Goal: Task Accomplishment & Management: Complete application form

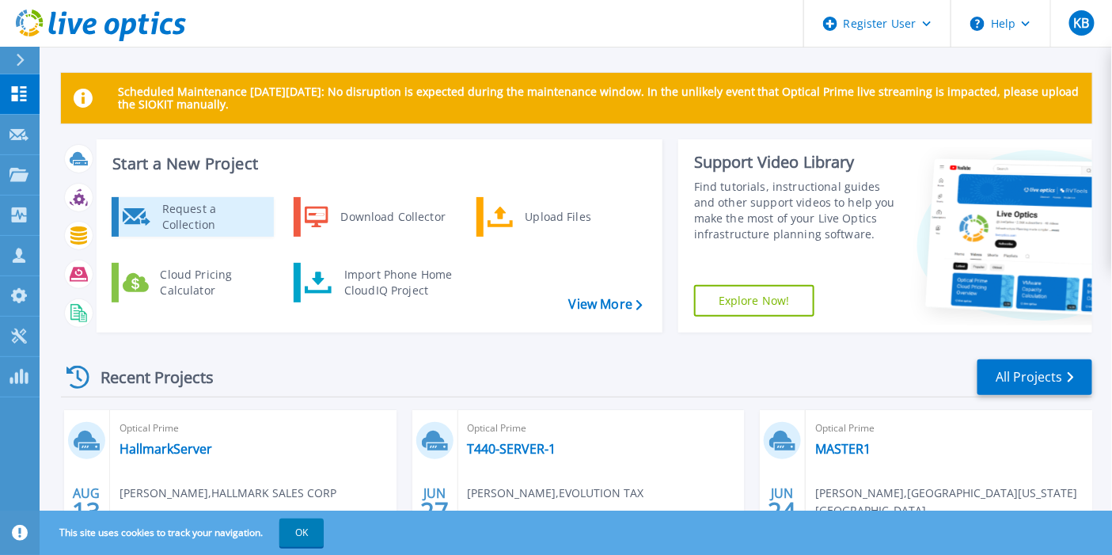
click at [206, 214] on div "Request a Collection" at bounding box center [212, 217] width 116 height 32
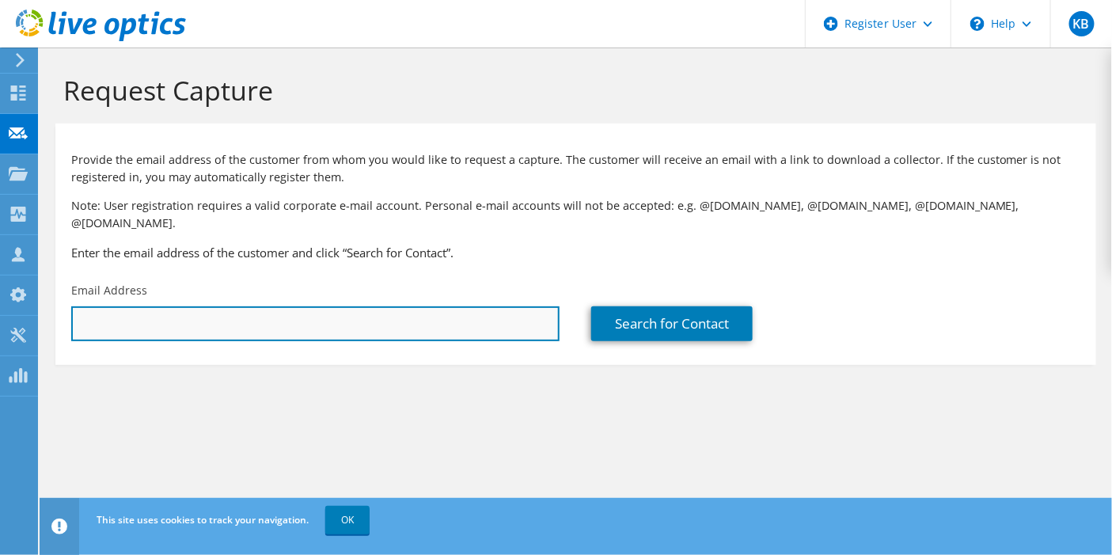
click at [271, 315] on input "text" at bounding box center [315, 323] width 488 height 35
click at [412, 320] on input "text" at bounding box center [315, 323] width 488 height 35
click at [143, 306] on input "text" at bounding box center [315, 323] width 488 height 35
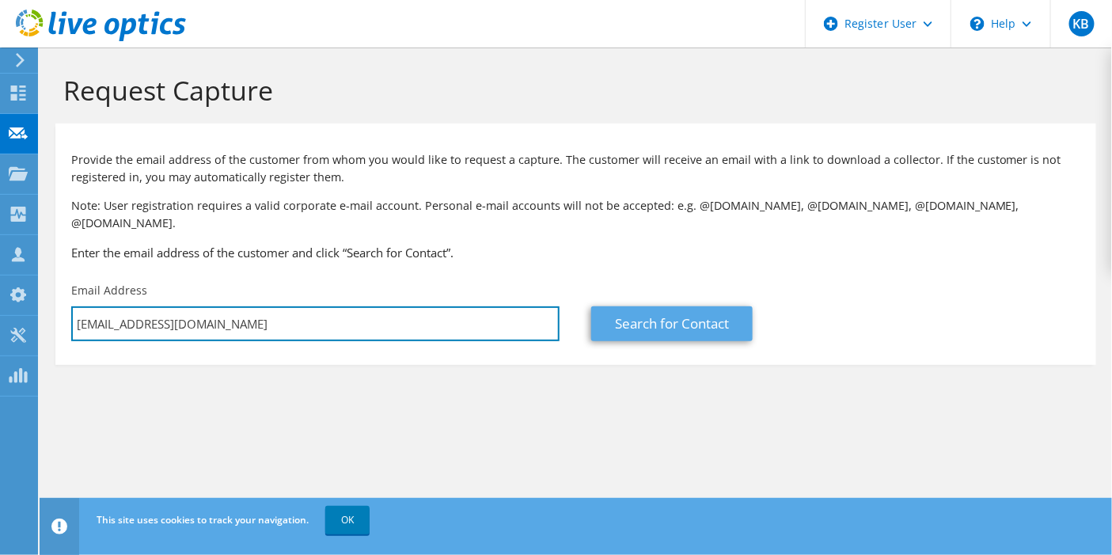
type input "mbrady@commerceblitz.com"
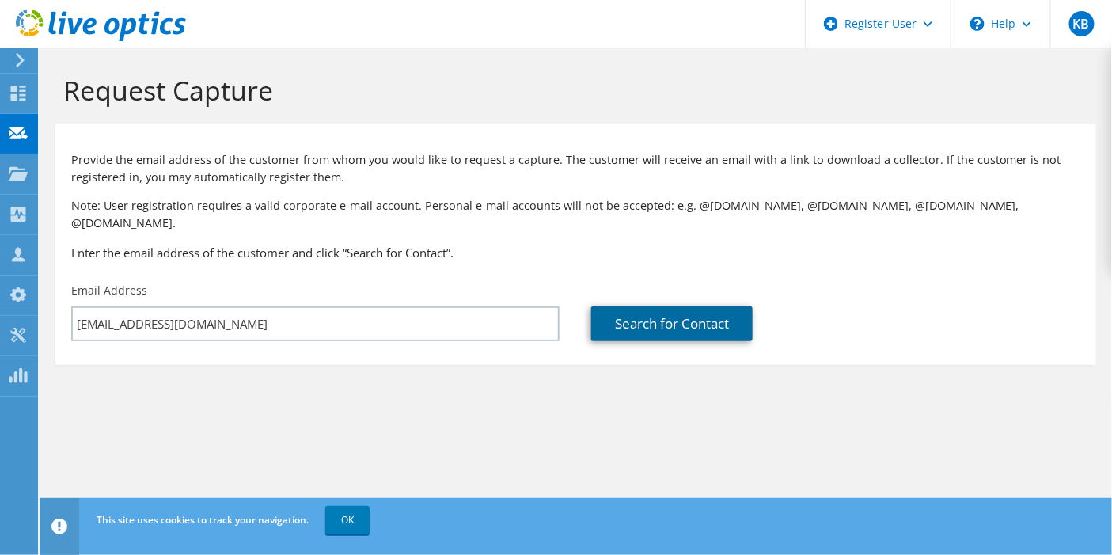
click at [641, 306] on link "Search for Contact" at bounding box center [671, 323] width 161 height 35
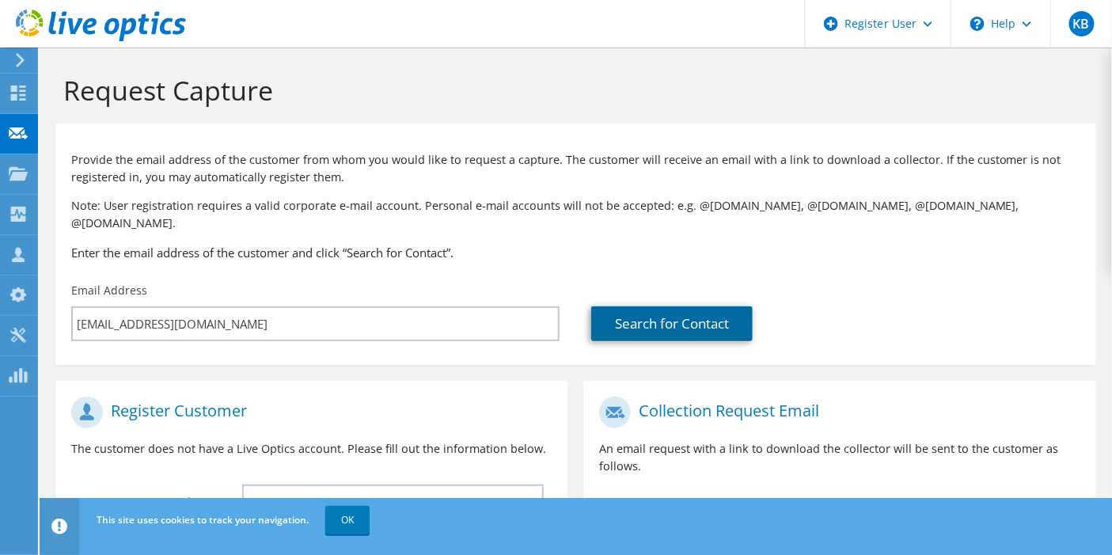
scroll to position [361, 0]
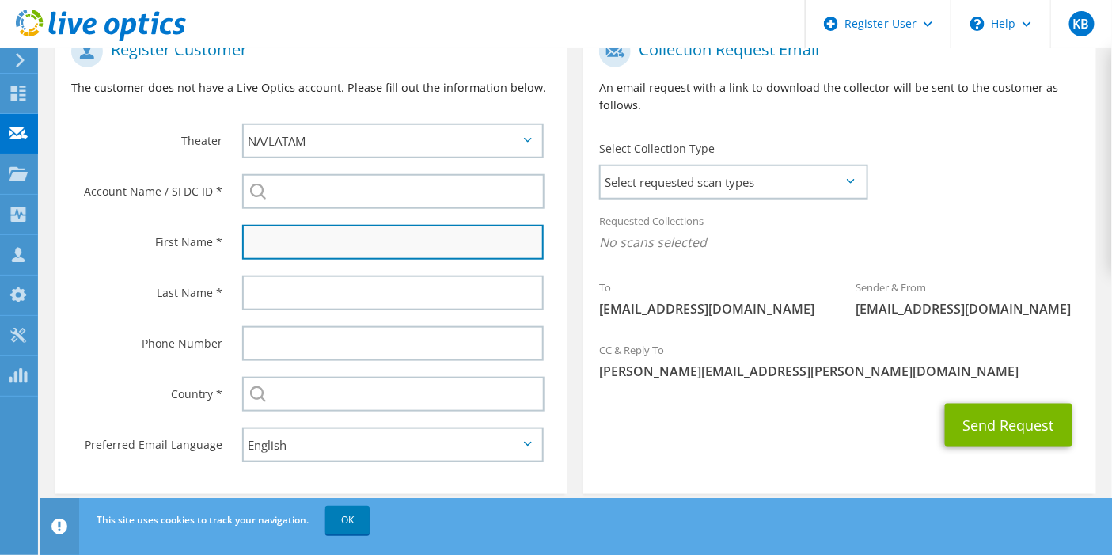
click at [368, 226] on input "text" at bounding box center [393, 242] width 302 height 35
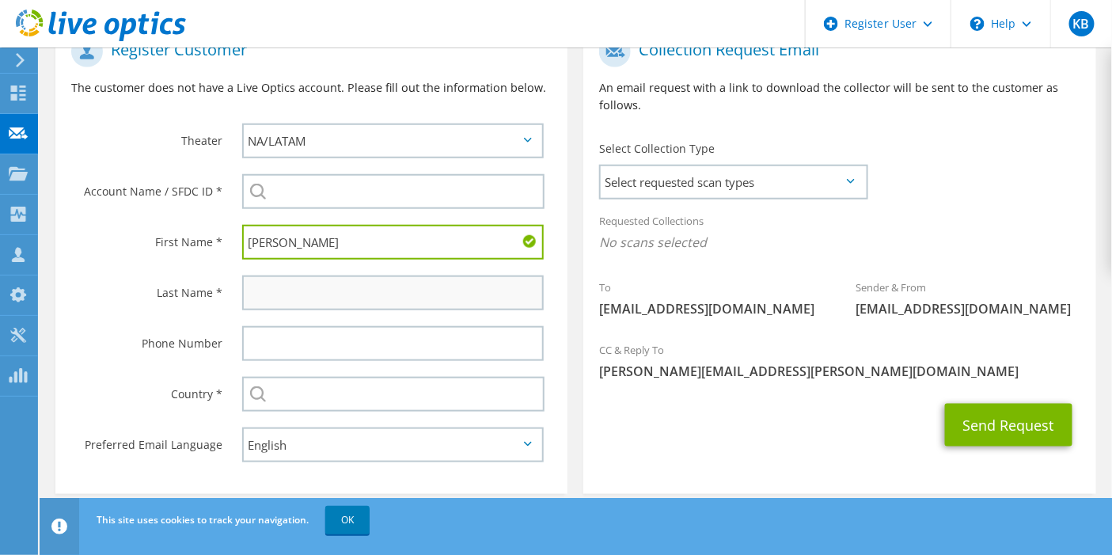
type input "Mike"
click at [343, 282] on input "text" at bounding box center [393, 292] width 302 height 35
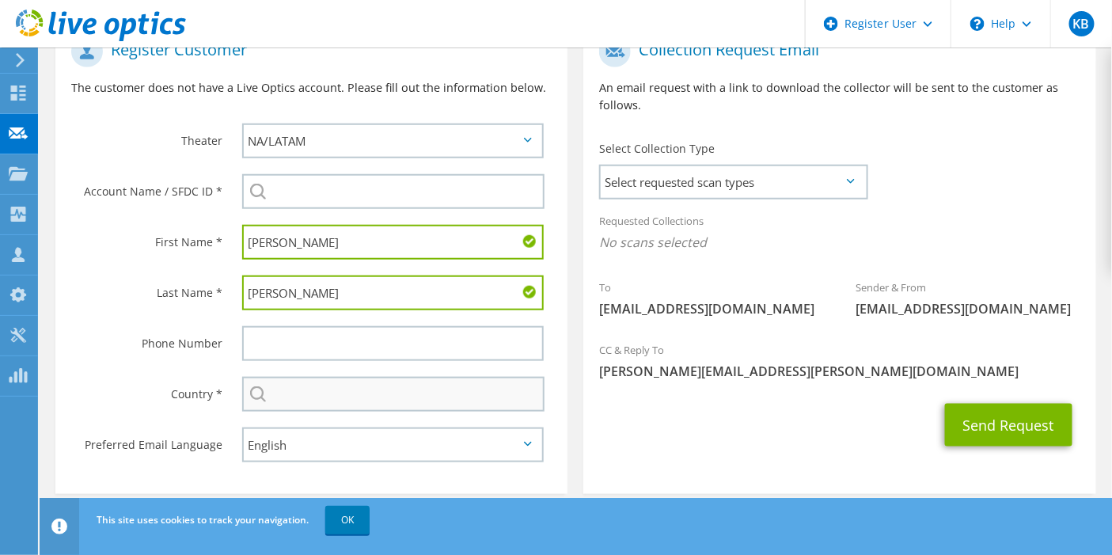
type input "Brady"
click at [394, 379] on input "text" at bounding box center [393, 394] width 303 height 35
type input "[GEOGRAPHIC_DATA]"
type input "5125130790"
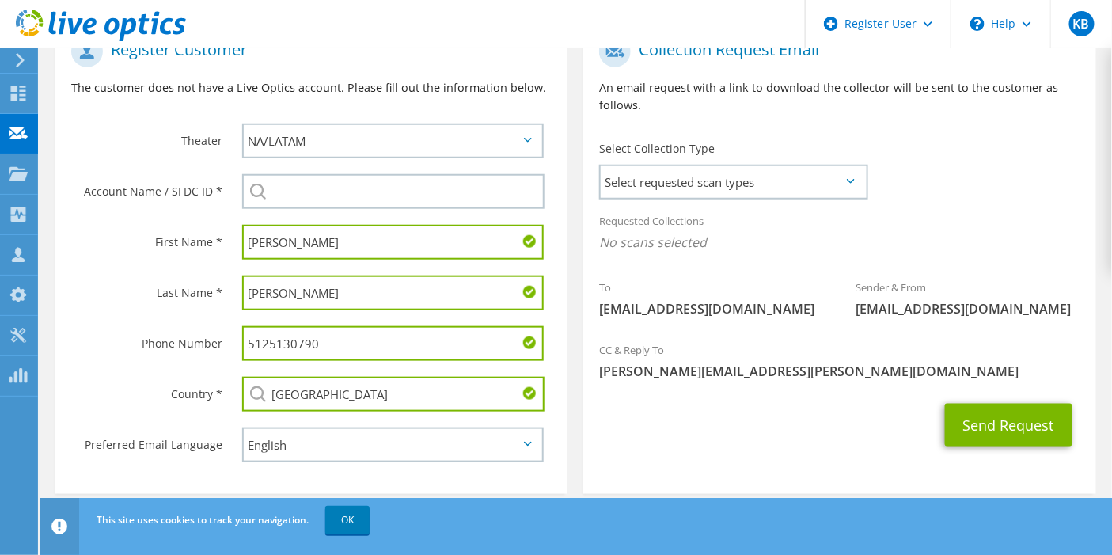
click at [356, 326] on input "5125130790" at bounding box center [393, 343] width 302 height 35
drag, startPoint x: 356, startPoint y: 323, endPoint x: 271, endPoint y: 324, distance: 85.5
click at [271, 326] on input "5125130790" at bounding box center [393, 343] width 302 height 35
type input "\"
click at [138, 286] on div "Last Name *" at bounding box center [140, 291] width 171 height 49
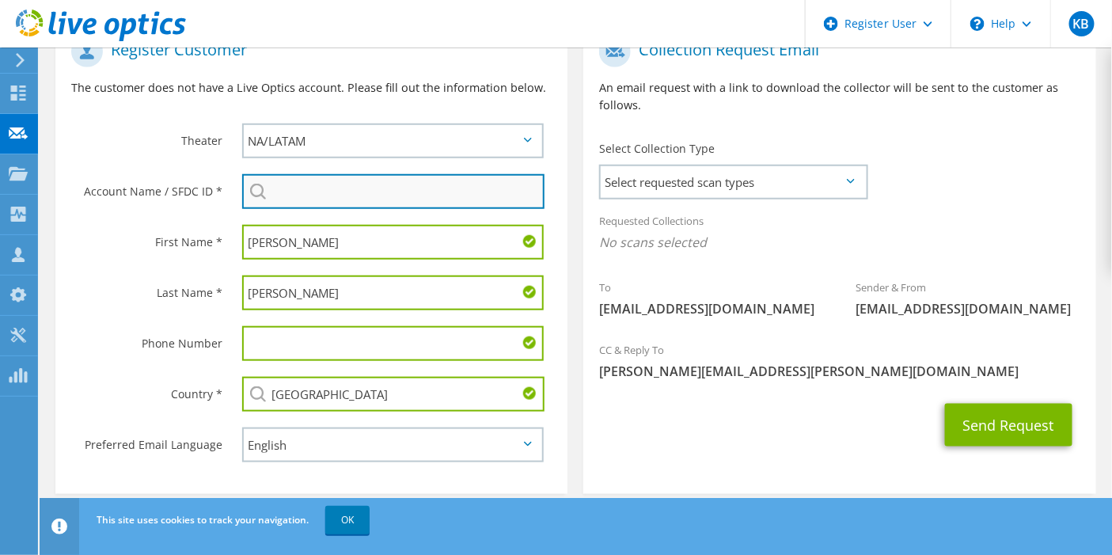
click at [398, 180] on input "search" at bounding box center [393, 191] width 303 height 35
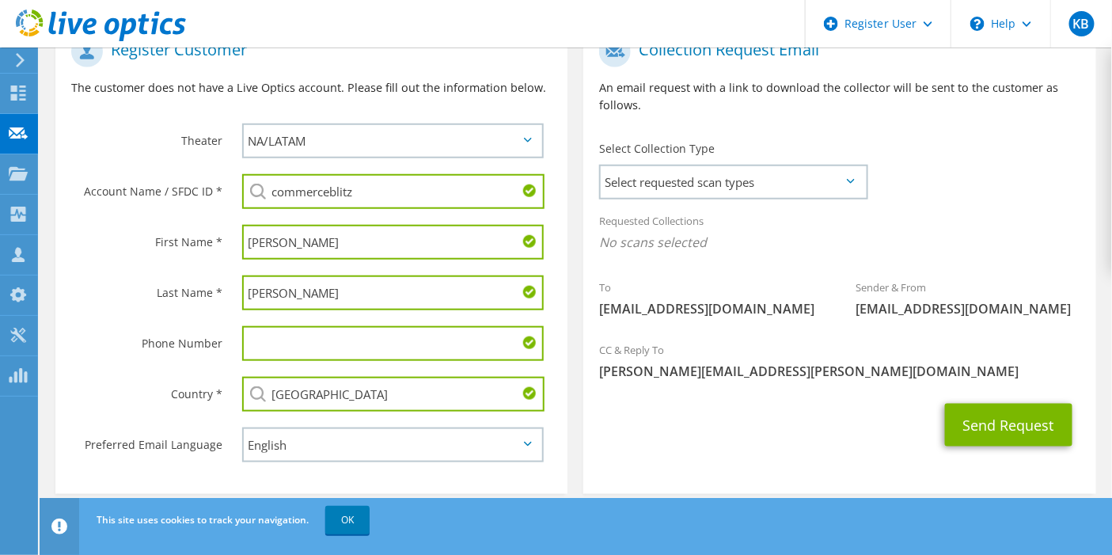
click at [325, 193] on li "CommerceBlitz : 3606019358" at bounding box center [333, 202] width 182 height 19
type input "CommerceBlitz : 3606019358"
click at [681, 166] on span "Select requested scan types" at bounding box center [733, 182] width 264 height 32
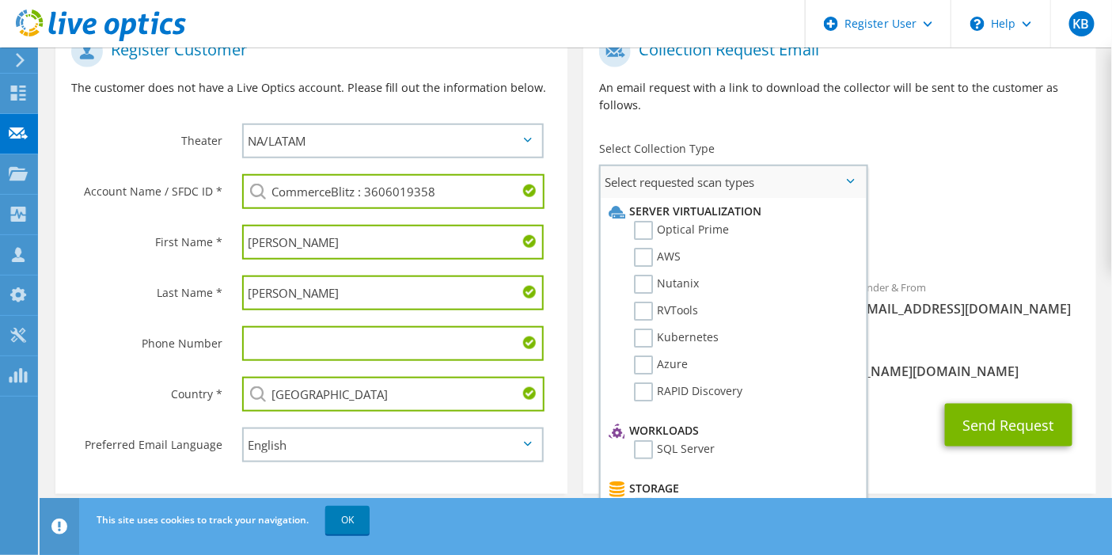
click at [639, 248] on li "AWS" at bounding box center [731, 261] width 252 height 27
click at [643, 248] on label "AWS" at bounding box center [657, 257] width 47 height 19
click at [0, 0] on input "AWS" at bounding box center [0, 0] width 0 height 0
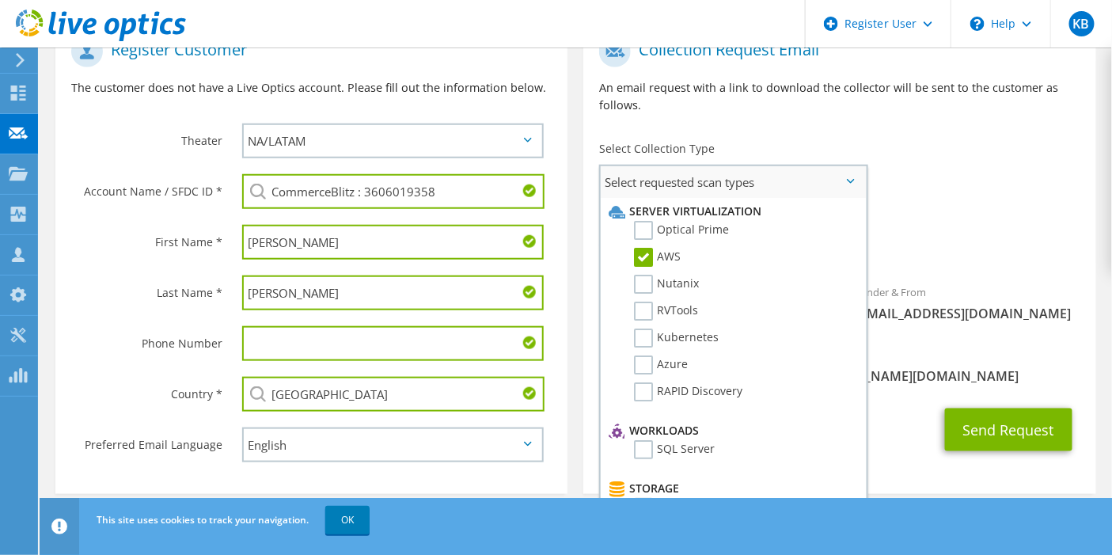
scroll to position [319, 0]
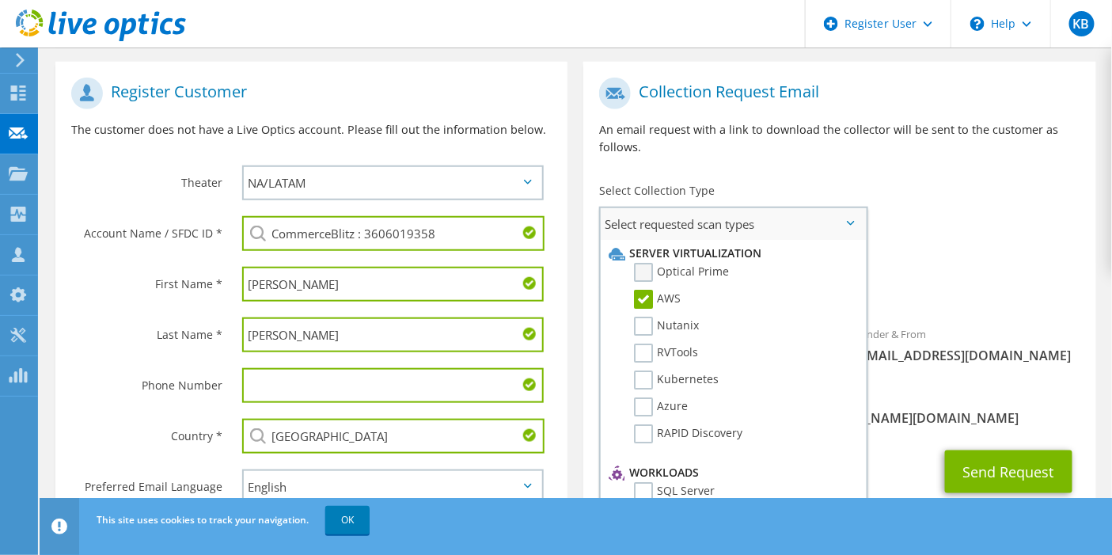
click at [647, 263] on label "Optical Prime" at bounding box center [681, 272] width 95 height 19
click at [0, 0] on input "Optical Prime" at bounding box center [0, 0] width 0 height 0
click at [1017, 450] on button "Send Request" at bounding box center [1008, 471] width 127 height 43
